Goal: Use online tool/utility: Utilize a website feature to perform a specific function

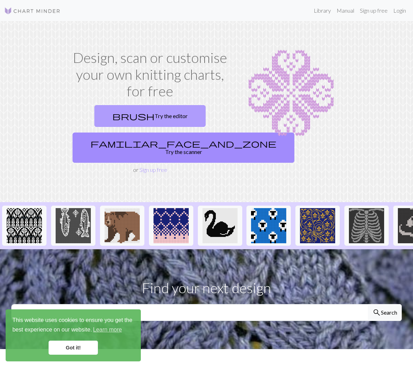
click at [169, 117] on link "brush Try the editor" at bounding box center [149, 116] width 111 height 22
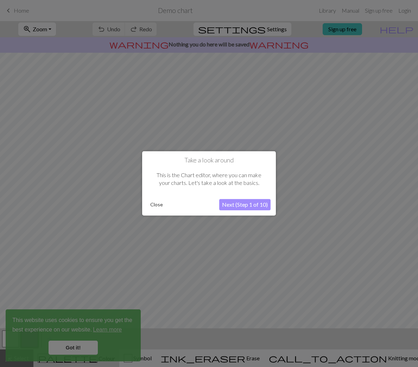
click at [250, 203] on button "Next (Step 1 of 10)" at bounding box center [244, 205] width 51 height 11
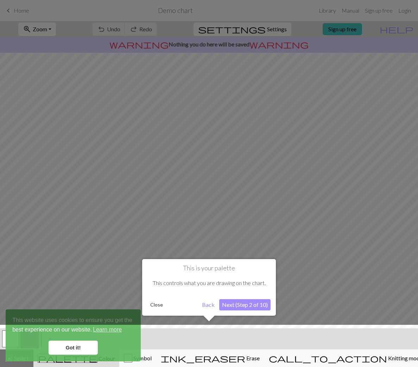
click at [250, 305] on button "Next (Step 2 of 10)" at bounding box center [244, 304] width 51 height 11
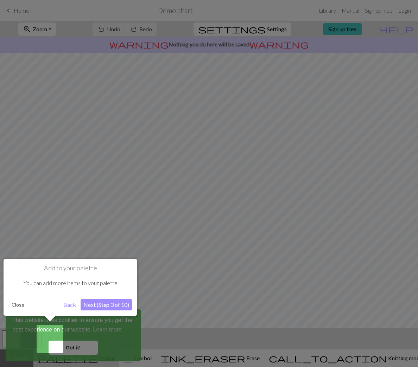
click at [113, 304] on button "Next (Step 3 of 10)" at bounding box center [106, 304] width 51 height 11
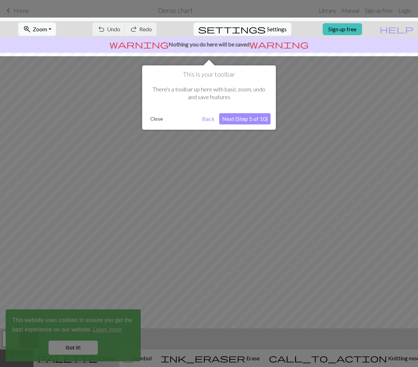
click at [259, 117] on button "Next (Step 5 of 10)" at bounding box center [244, 118] width 51 height 11
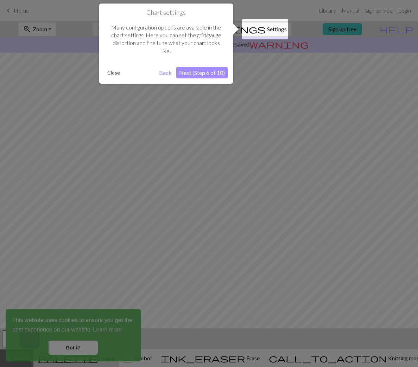
click at [197, 73] on button "Next (Step 6 of 10)" at bounding box center [201, 72] width 51 height 11
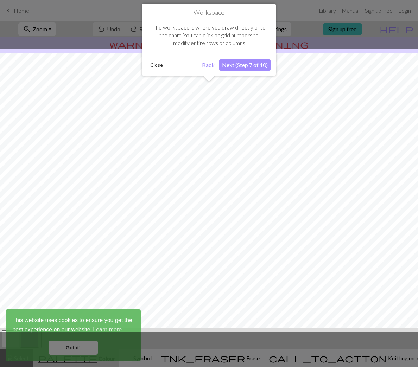
click at [237, 66] on button "Next (Step 7 of 10)" at bounding box center [244, 64] width 51 height 11
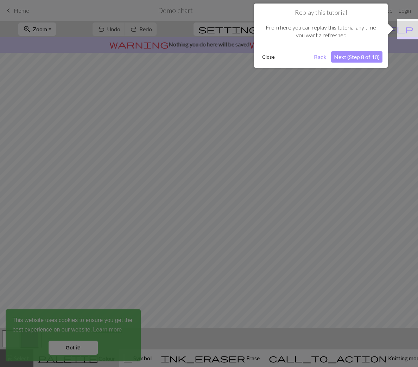
click at [348, 59] on button "Next (Step 8 of 10)" at bounding box center [356, 56] width 51 height 11
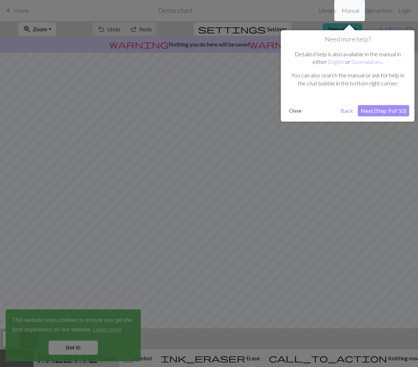
click at [389, 110] on button "Next (Step 9 of 10)" at bounding box center [383, 110] width 51 height 11
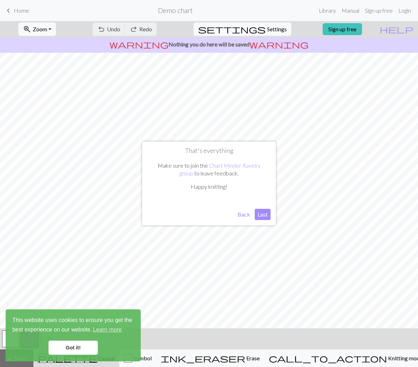
click at [258, 216] on button "Last" at bounding box center [263, 214] width 16 height 11
click at [83, 352] on link "Got it!" at bounding box center [73, 348] width 49 height 14
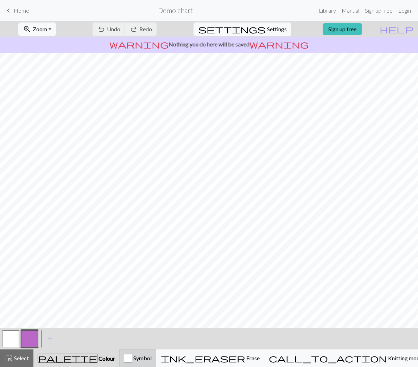
click at [152, 357] on span "Symbol" at bounding box center [141, 358] width 19 height 7
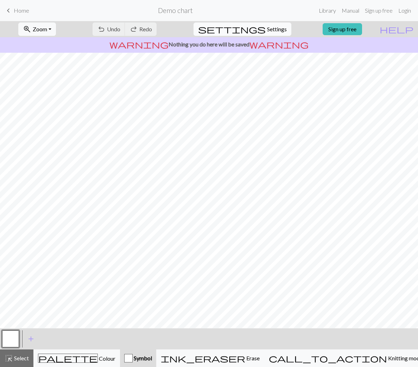
click at [270, 29] on span "Settings" at bounding box center [277, 29] width 20 height 8
select select "aran"
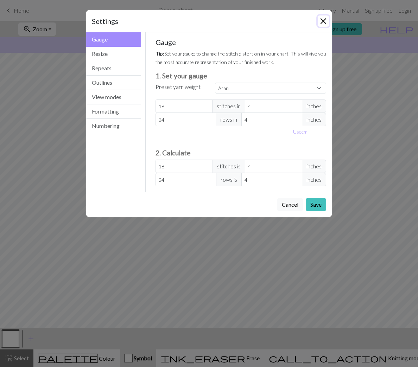
click at [324, 20] on button "Close" at bounding box center [323, 20] width 11 height 11
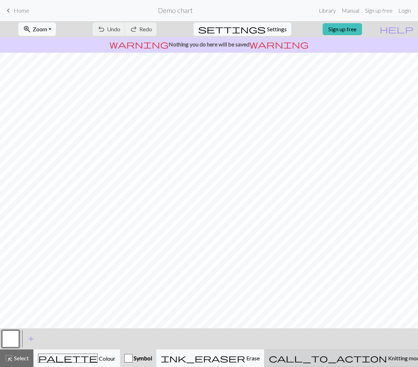
click at [387, 358] on span "Knitting mode" at bounding box center [405, 358] width 36 height 7
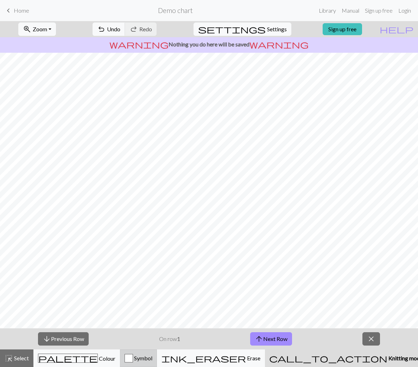
click at [152, 356] on div "Symbol" at bounding box center [139, 358] width 28 height 8
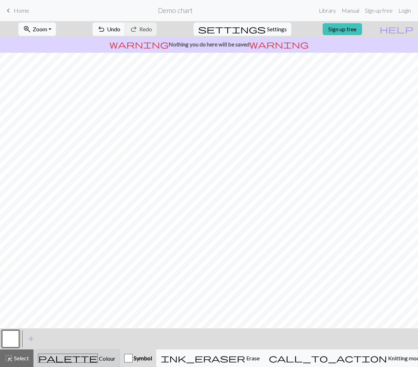
click at [98, 361] on span "Colour" at bounding box center [107, 358] width 18 height 7
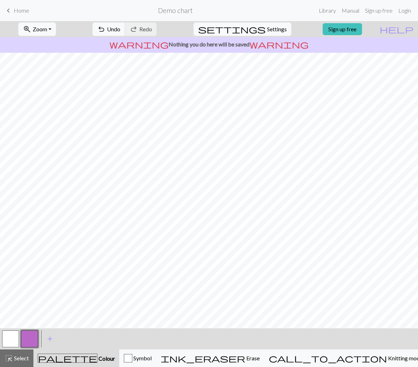
click at [11, 341] on button "button" at bounding box center [10, 339] width 17 height 17
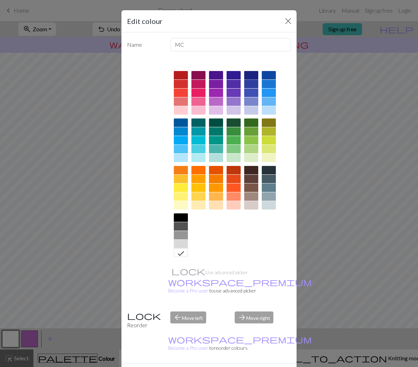
click at [249, 76] on div at bounding box center [251, 75] width 14 height 8
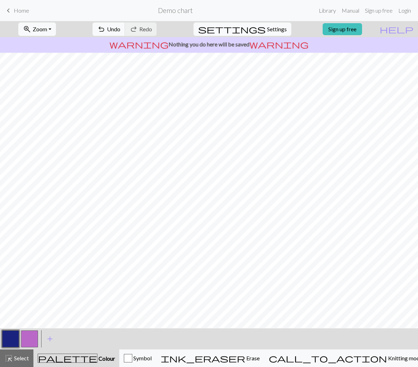
click at [32, 335] on button "button" at bounding box center [29, 339] width 17 height 17
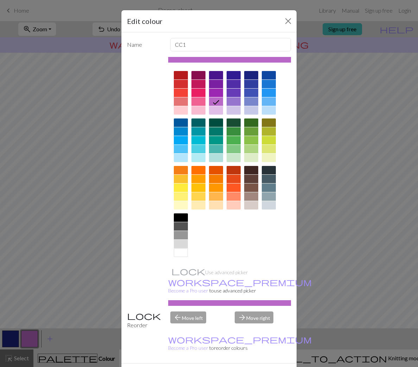
click at [179, 251] on div at bounding box center [181, 253] width 14 height 8
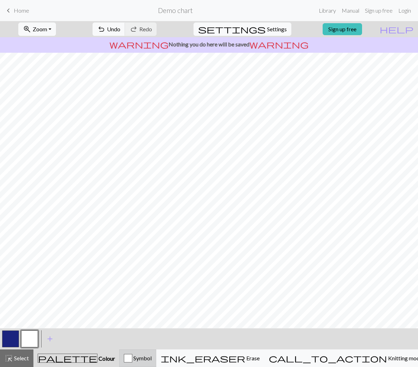
click at [152, 360] on span "Symbol" at bounding box center [141, 358] width 19 height 7
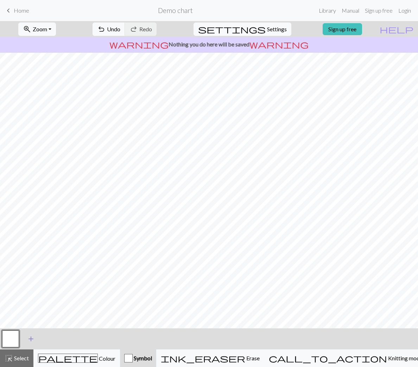
click at [31, 338] on span "add" at bounding box center [31, 339] width 8 height 10
click at [16, 338] on button "button" at bounding box center [10, 339] width 17 height 17
click at [16, 338] on div "Edit symbol Name Knit d f g h j k p s t F H J O P T / | 0 1 2 3 4 5 6 7 8 9 e m…" at bounding box center [209, 183] width 418 height 367
click at [10, 340] on button "button" at bounding box center [10, 339] width 17 height 17
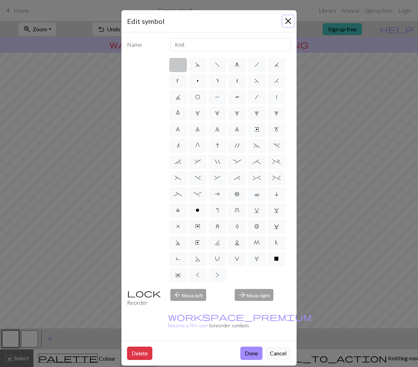
click at [286, 22] on button "Close" at bounding box center [288, 20] width 11 height 11
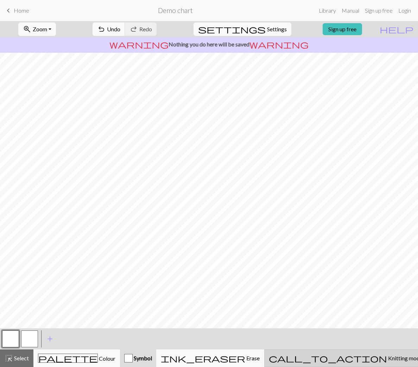
click at [387, 359] on span "Knitting mode" at bounding box center [405, 358] width 36 height 7
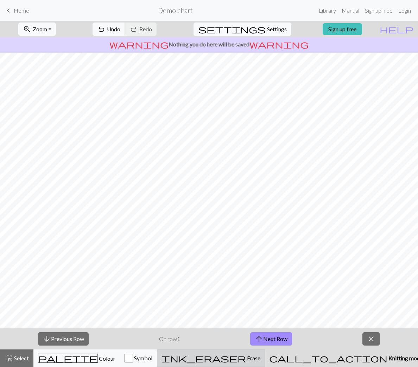
click at [260, 362] on div "ink_eraser Erase Erase" at bounding box center [211, 358] width 99 height 8
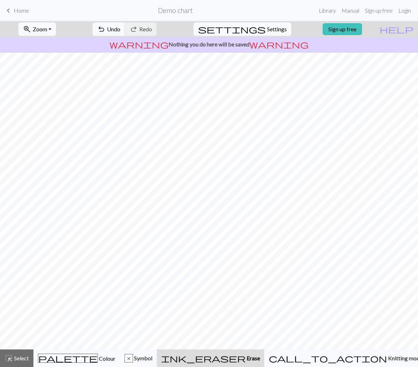
click at [170, 12] on h2 "Demo chart" at bounding box center [175, 10] width 35 height 8
click at [198, 13] on form "Demo chart" at bounding box center [175, 11] width 281 height 14
click at [15, 11] on span "Home" at bounding box center [21, 10] width 15 height 7
